Goal: Transaction & Acquisition: Download file/media

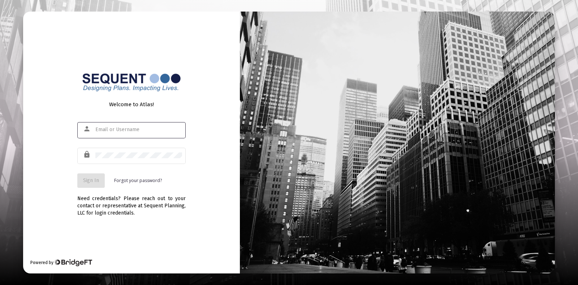
type input "[EMAIL_ADDRESS][DOMAIN_NAME]"
click at [87, 181] on span "Sign In" at bounding box center [91, 180] width 16 height 6
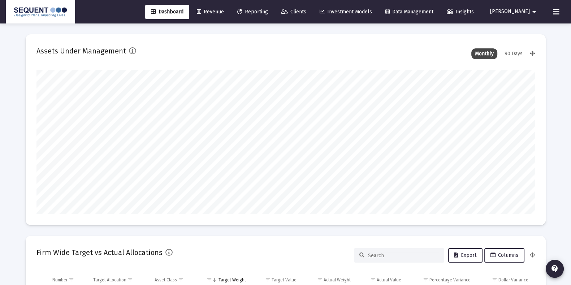
scroll to position [144, 268]
click at [286, 20] on div "Dashboard Revenue Reporting Clients Investment Models Data Management Insights …" at bounding box center [286, 11] width 560 height 23
click at [268, 10] on span "Reporting" at bounding box center [252, 12] width 31 height 6
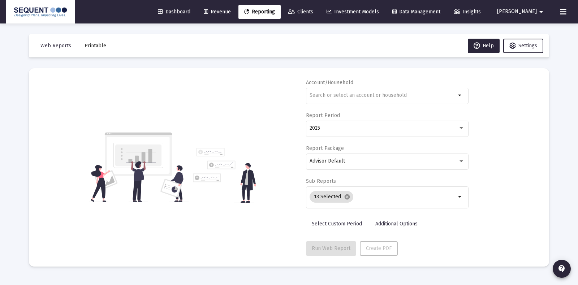
click at [319, 8] on link "Clients" at bounding box center [301, 12] width 36 height 14
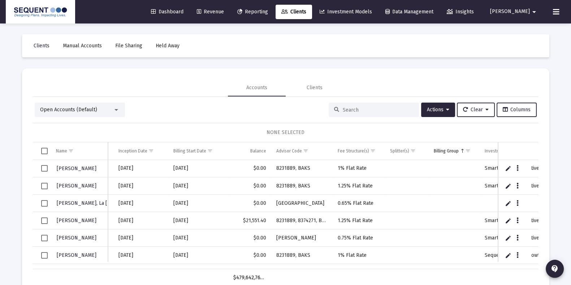
scroll to position [0, 328]
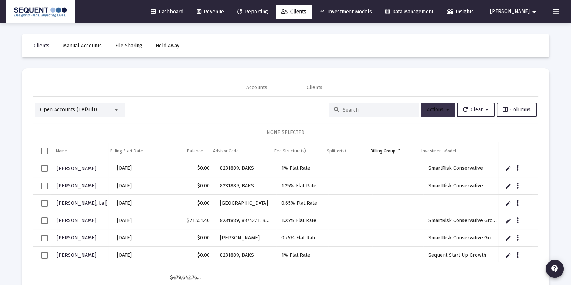
click at [421, 109] on button "Actions" at bounding box center [438, 110] width 34 height 14
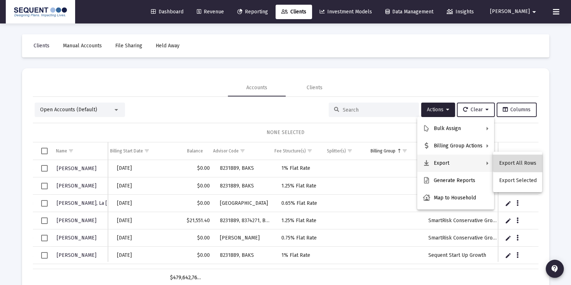
click at [524, 163] on button "Export All Rows" at bounding box center [517, 163] width 49 height 17
